Goal: Information Seeking & Learning: Compare options

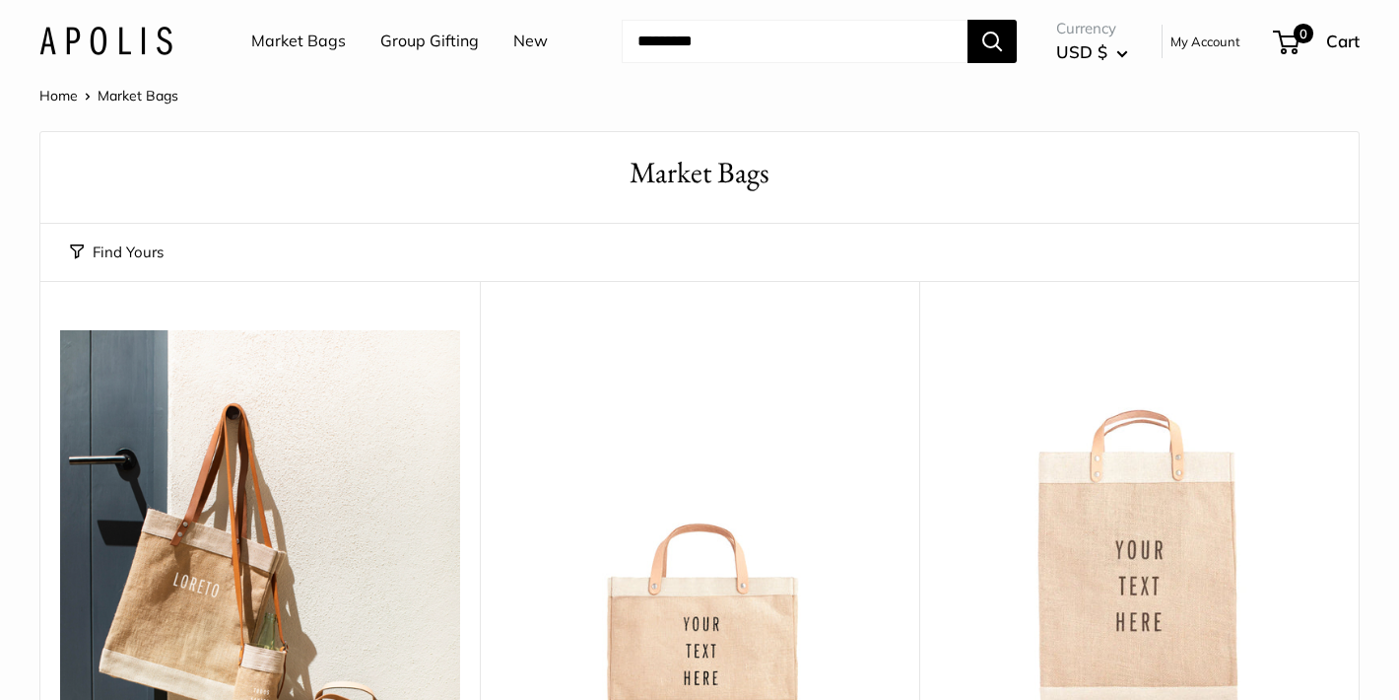
scroll to position [169, 0]
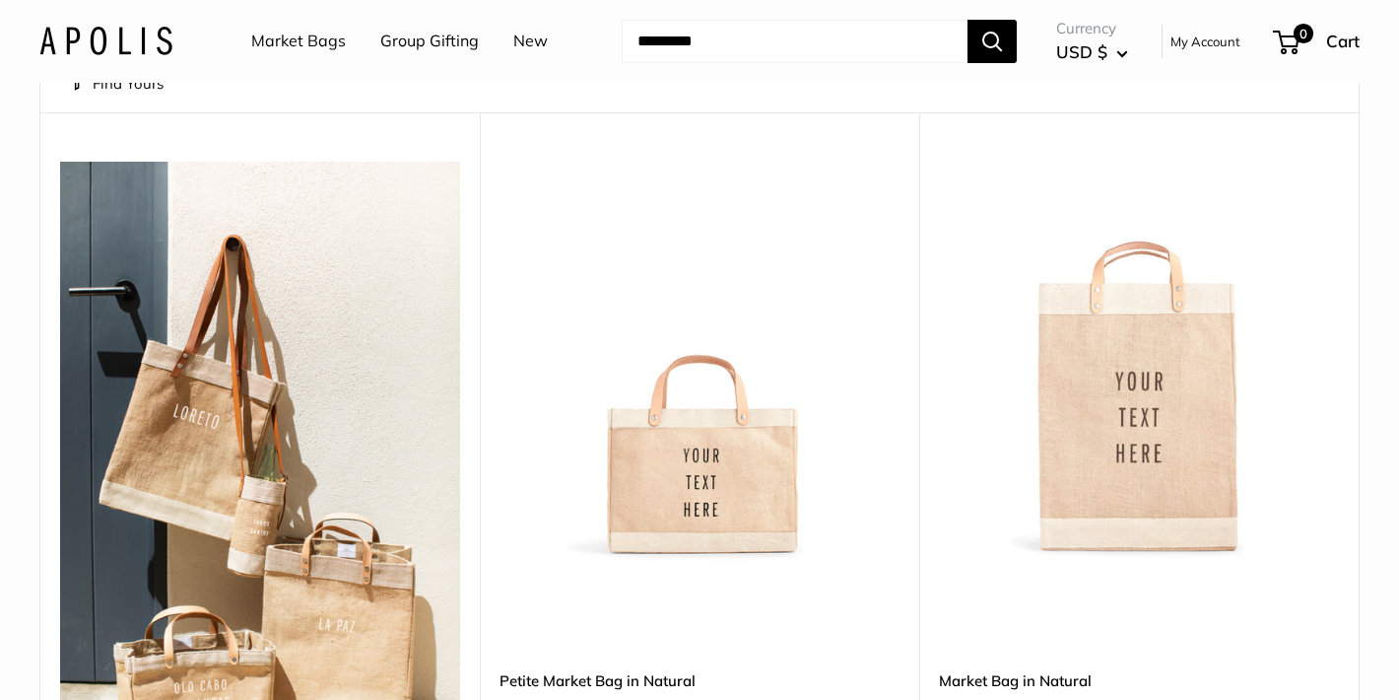
click at [0, 0] on img at bounding box center [0, 0] width 0 height 0
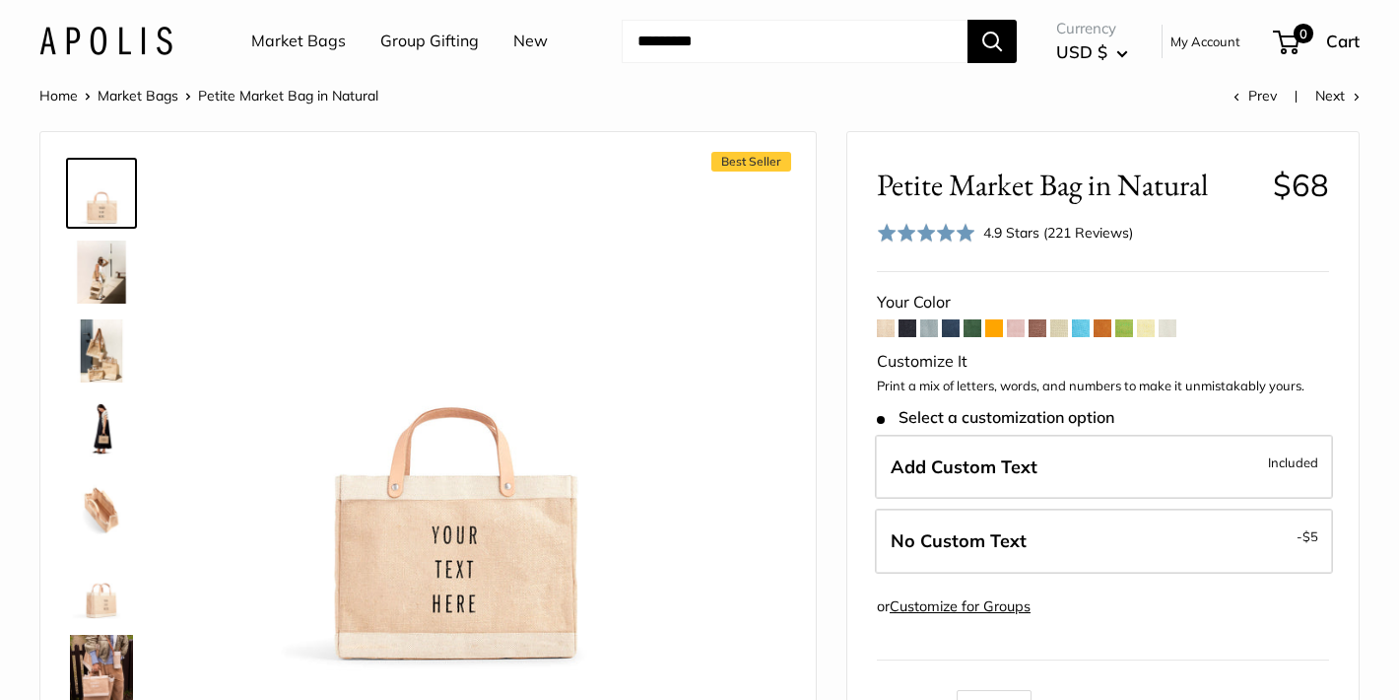
click at [967, 331] on span at bounding box center [973, 328] width 18 height 18
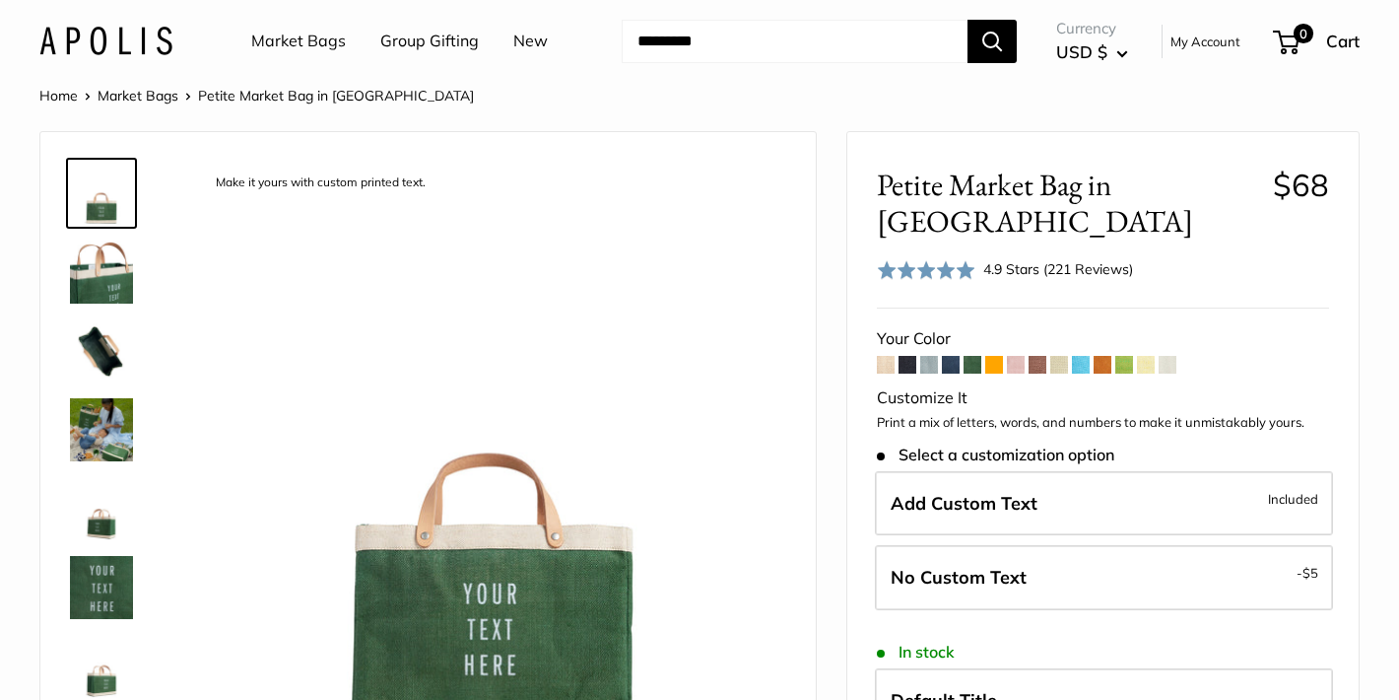
click at [957, 356] on span at bounding box center [951, 365] width 18 height 18
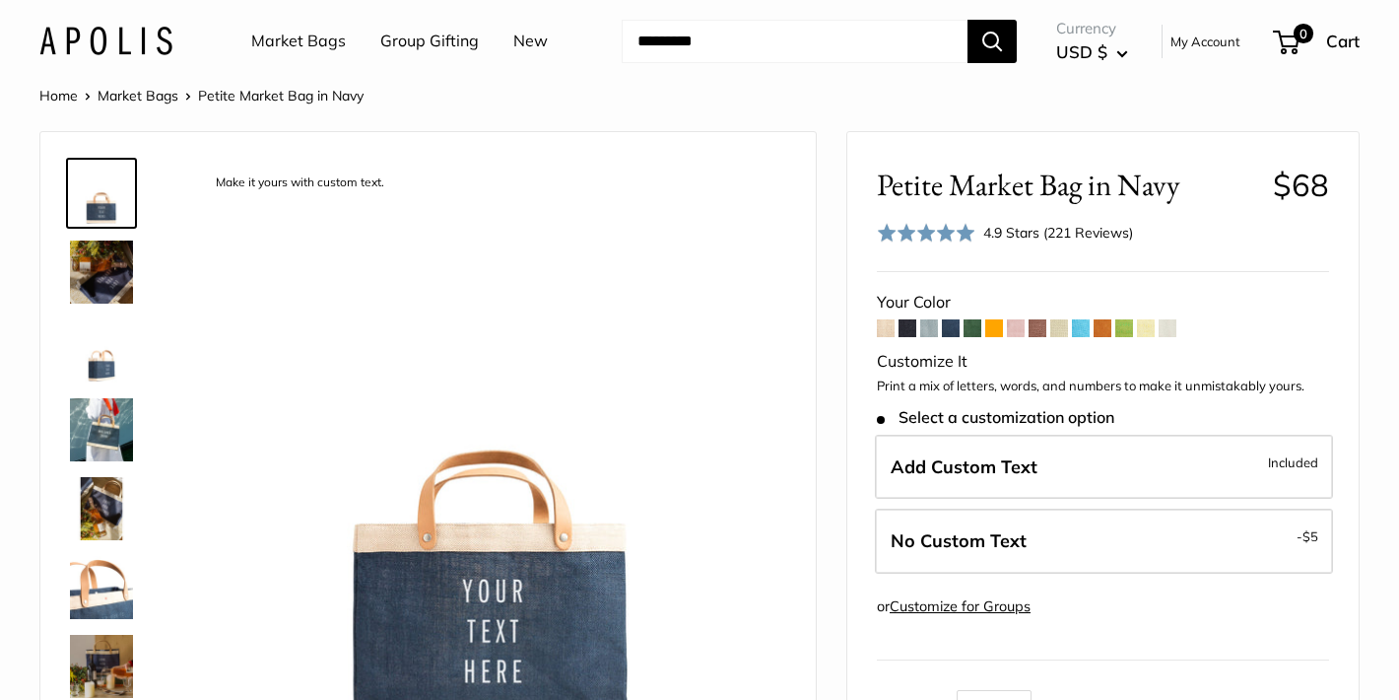
click at [1061, 328] on span at bounding box center [1059, 328] width 18 height 18
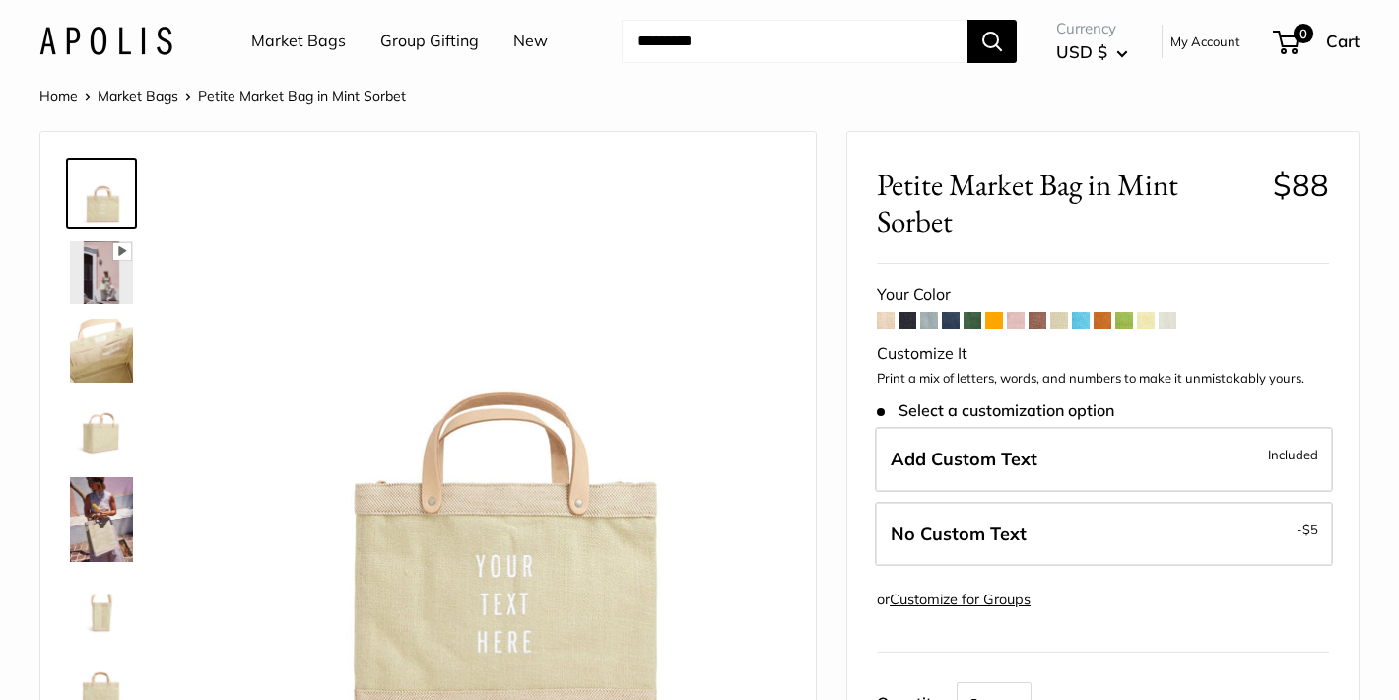
click at [889, 319] on span at bounding box center [886, 320] width 18 height 18
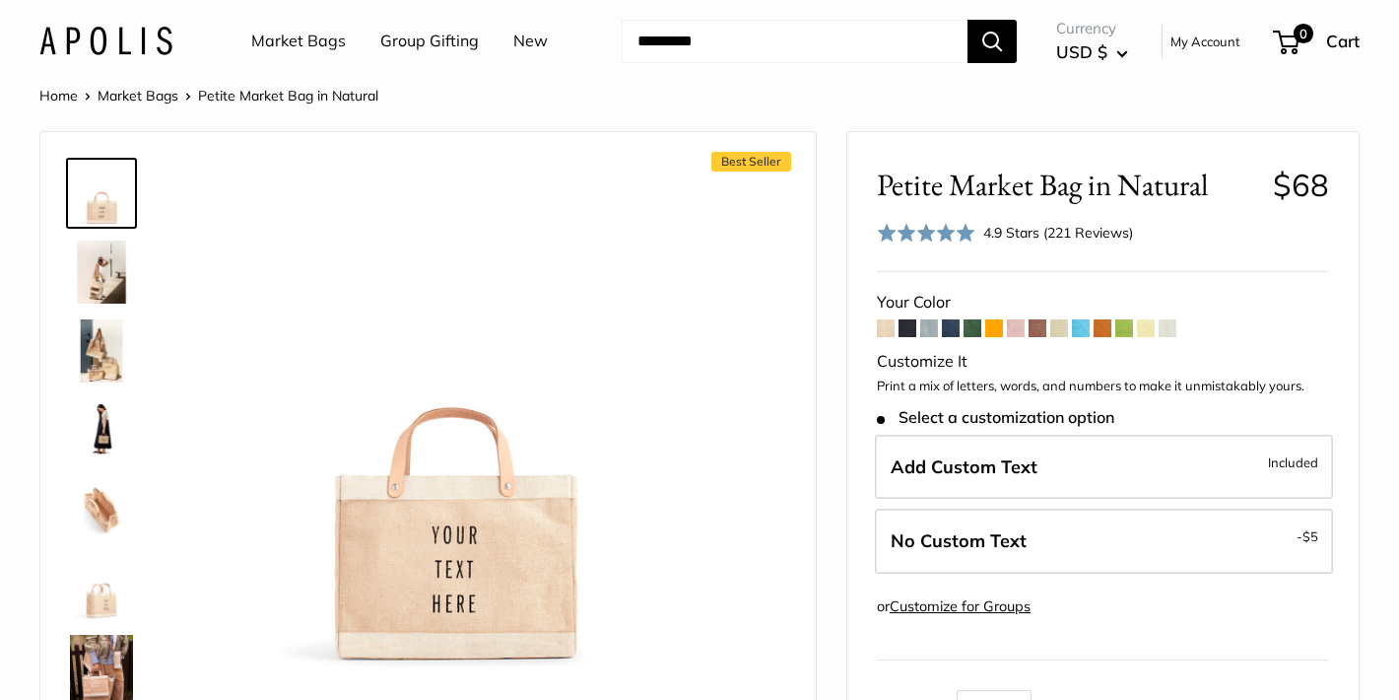
click at [953, 328] on span at bounding box center [951, 328] width 18 height 18
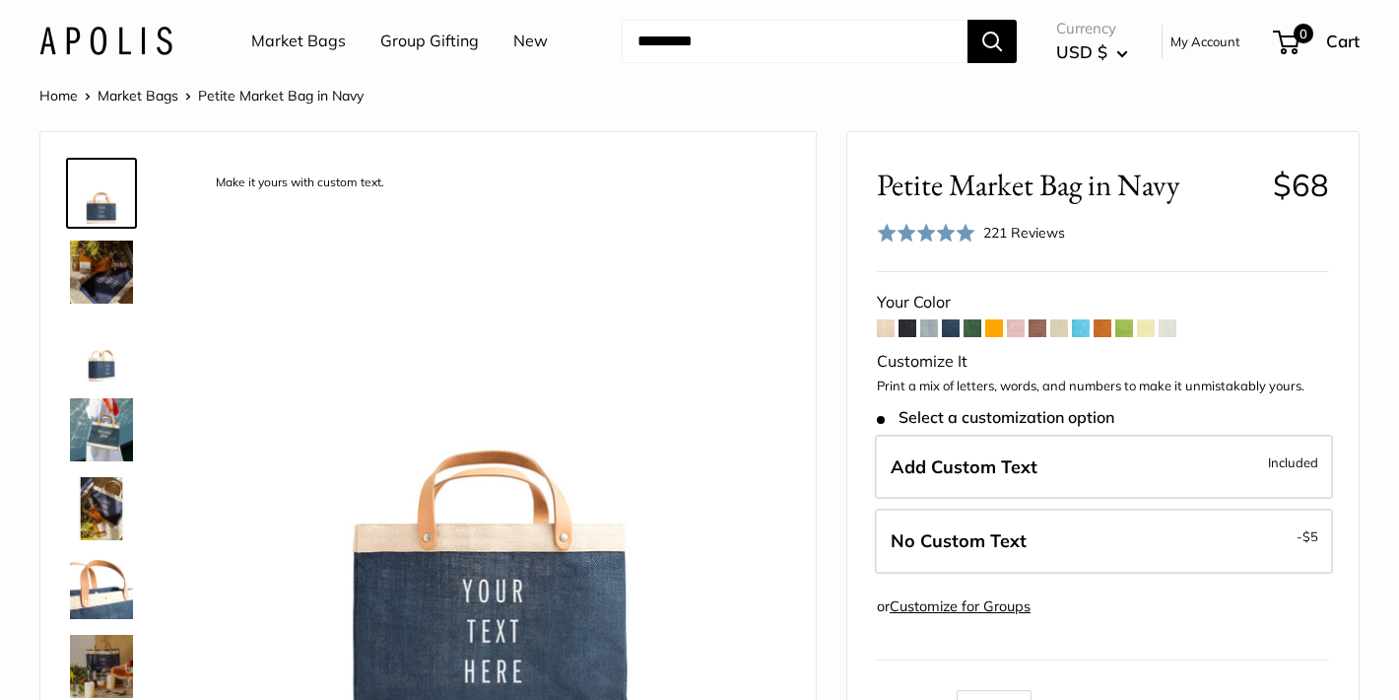
click at [971, 329] on span at bounding box center [973, 328] width 18 height 18
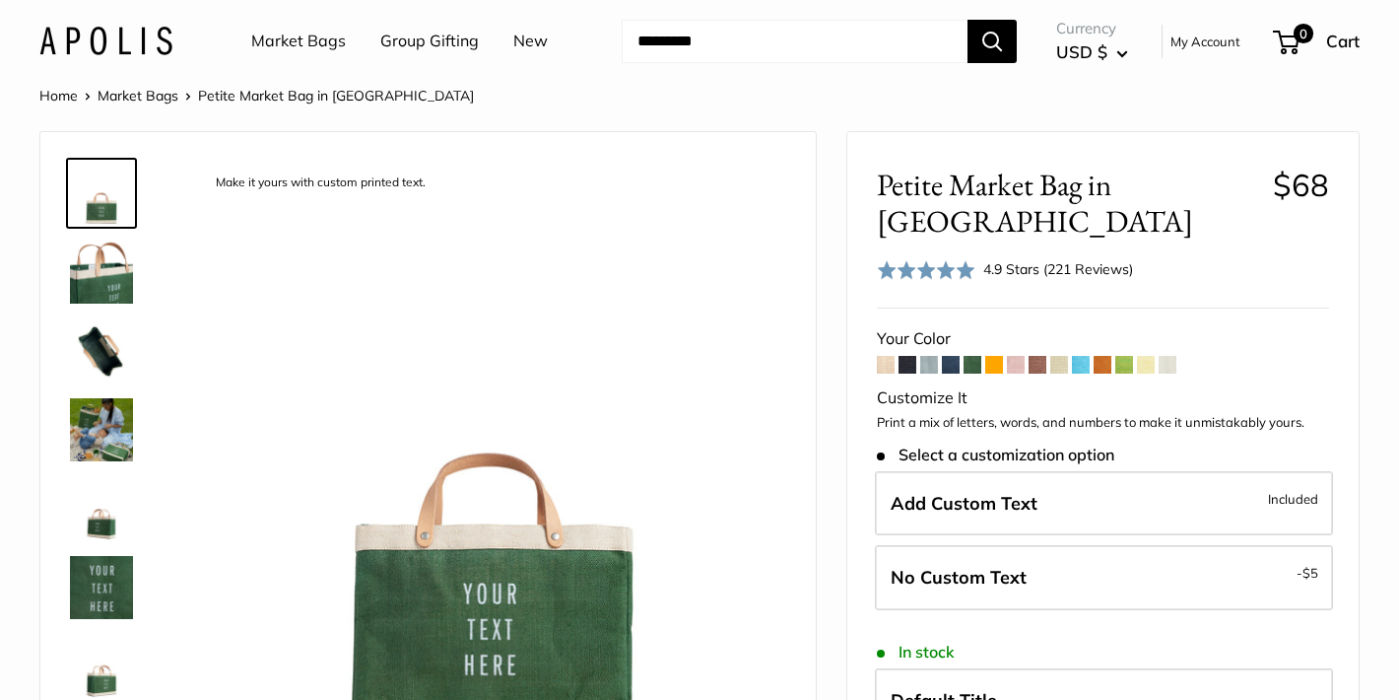
click at [887, 356] on span at bounding box center [886, 365] width 18 height 18
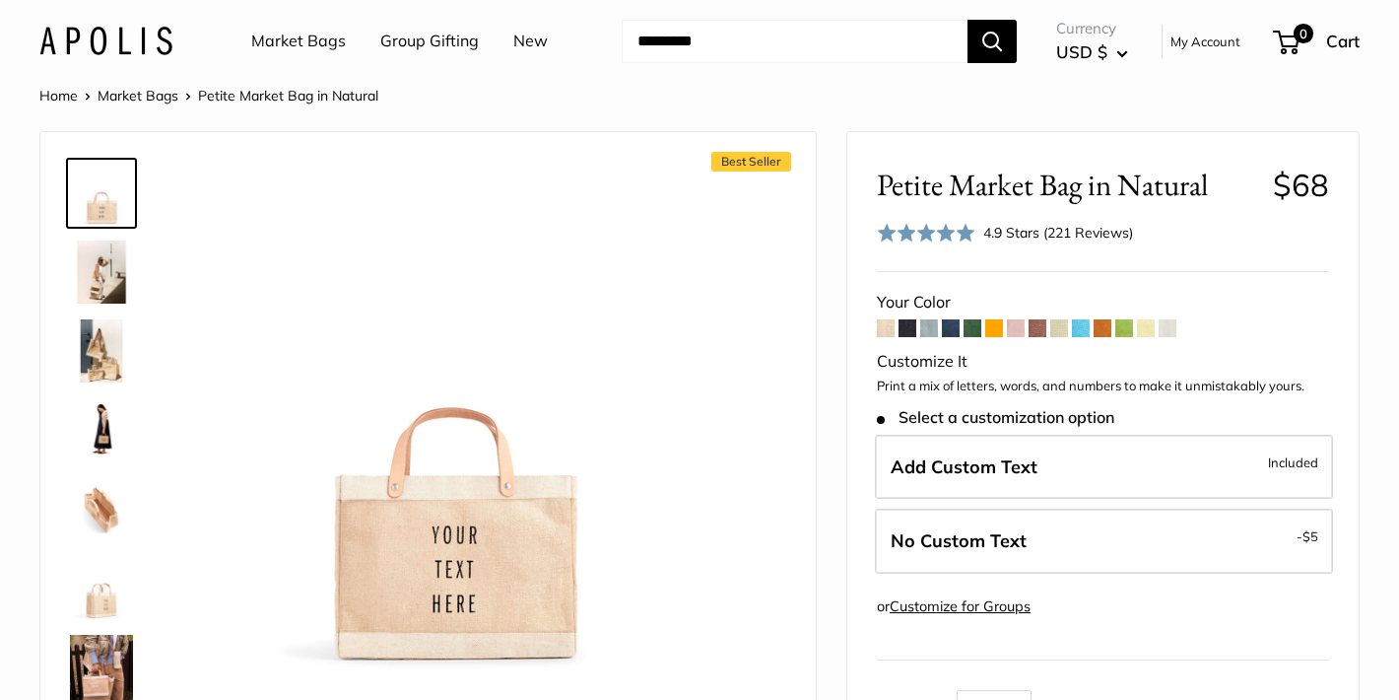
click at [143, 96] on link "Market Bags" at bounding box center [138, 96] width 81 height 18
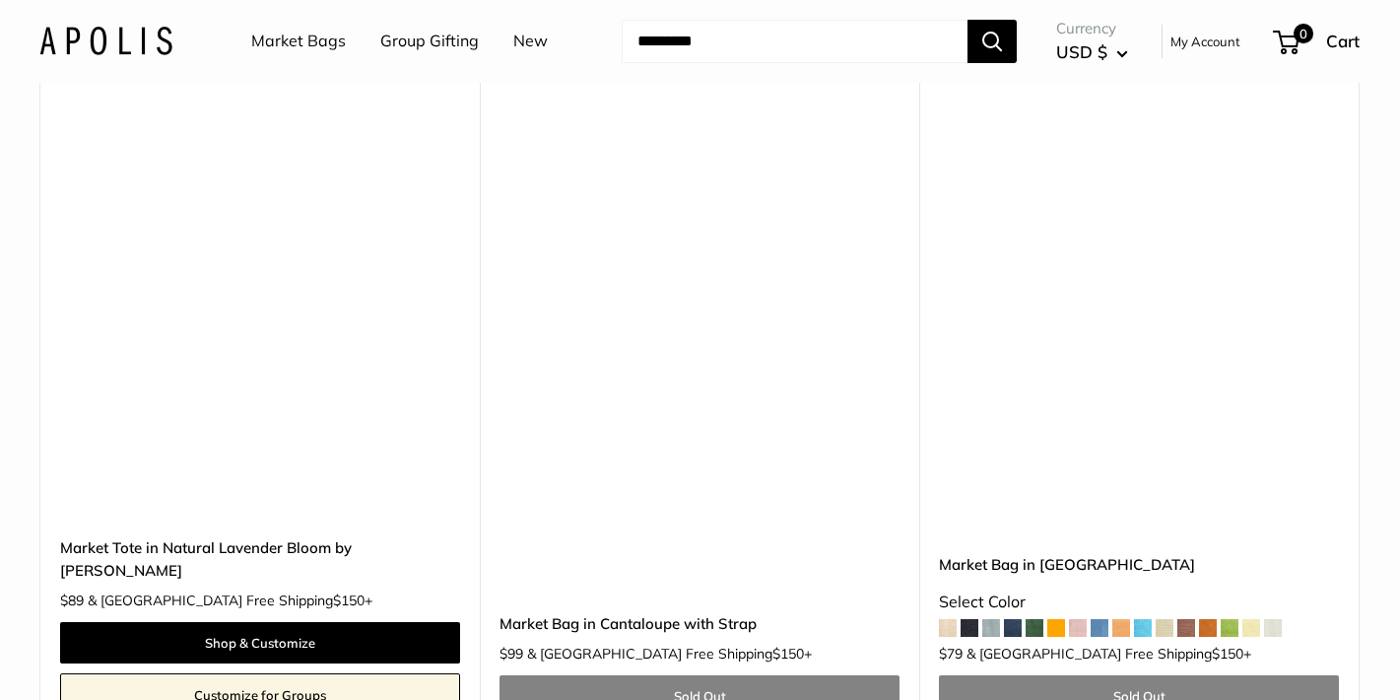
scroll to position [10316, 0]
